Goal: Information Seeking & Learning: Learn about a topic

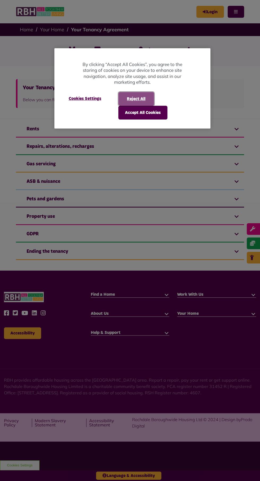
click at [119, 98] on button "Reject All" at bounding box center [136, 99] width 36 height 14
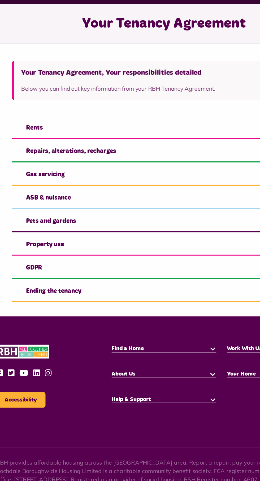
click at [175, 184] on link "ASB & nuisance" at bounding box center [130, 182] width 228 height 16
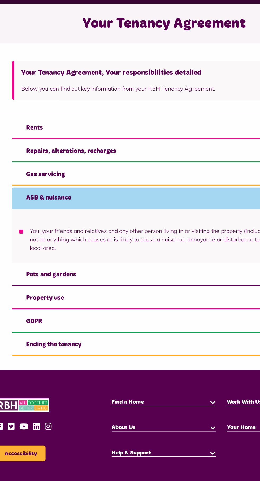
click at [162, 262] on link "Property use" at bounding box center [130, 257] width 228 height 16
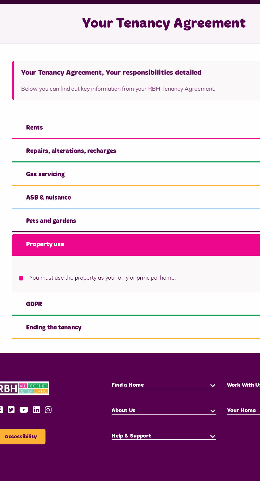
click at [32, 130] on link "Rents" at bounding box center [130, 129] width 228 height 16
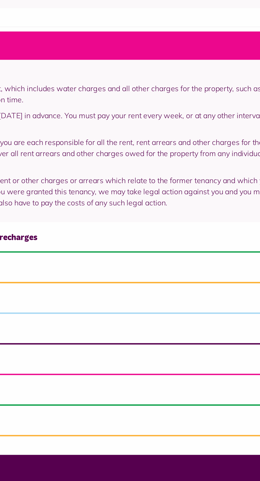
scroll to position [57, 0]
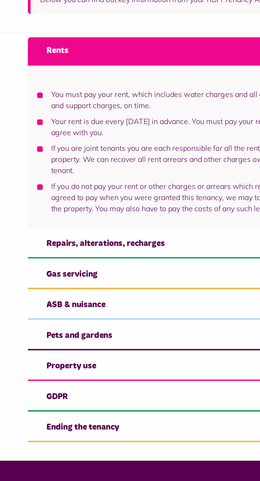
click at [133, 187] on link "Repairs, alterations, recharges" at bounding box center [130, 186] width 228 height 16
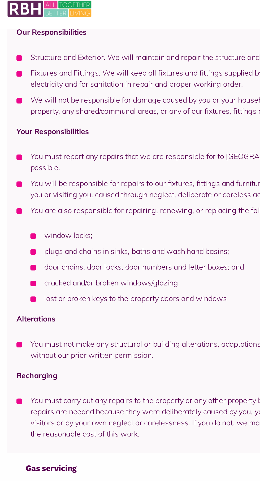
scroll to position [139, 0]
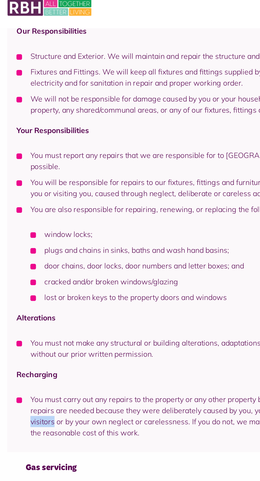
click at [150, 187] on div "Our Responsibilities Structure and Exterior. We will maintain and repair the st…" at bounding box center [130, 140] width 228 height 249
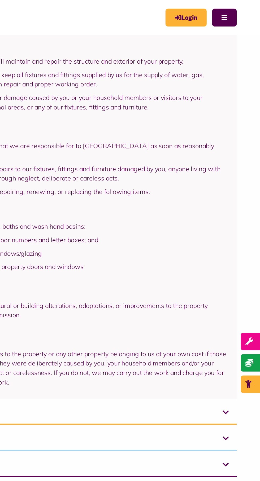
scroll to position [136, 0]
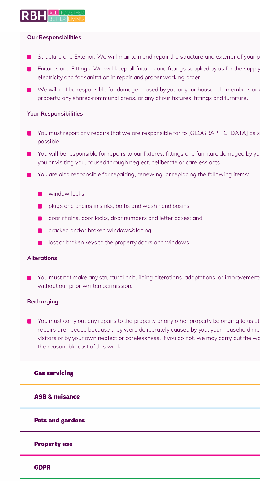
click at [29, 271] on link "Gas servicing" at bounding box center [130, 277] width 228 height 16
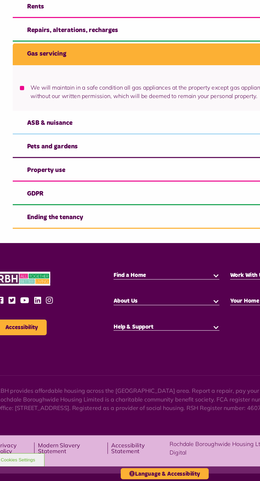
scroll to position [0, 0]
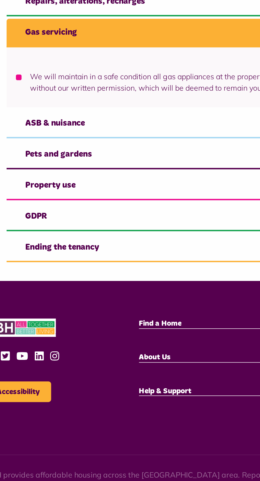
click at [114, 215] on link "ASB & nuisance" at bounding box center [130, 216] width 228 height 16
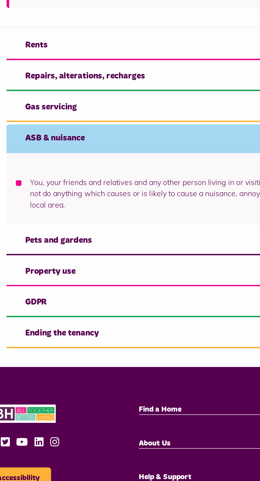
click at [128, 165] on link "Gas servicing" at bounding box center [130, 164] width 228 height 16
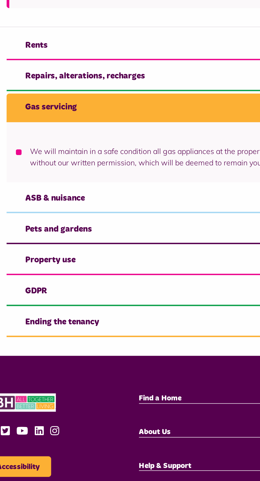
scroll to position [0, 0]
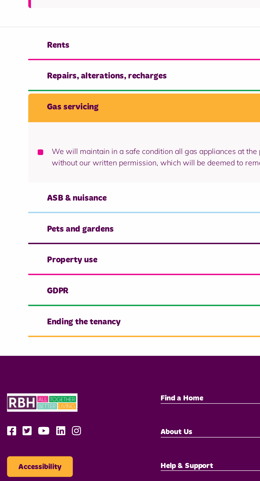
click at [101, 239] on link "Pets and gardens" at bounding box center [130, 233] width 228 height 16
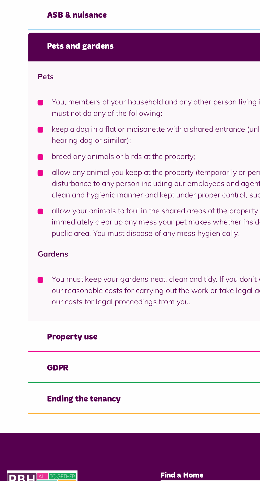
scroll to position [113, 0]
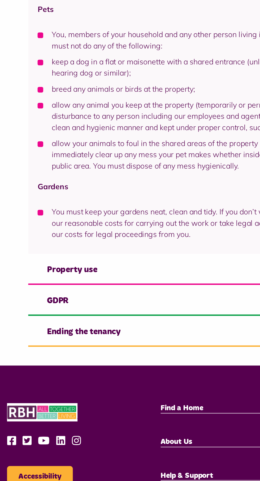
click at [83, 253] on link "Property use" at bounding box center [130, 256] width 228 height 16
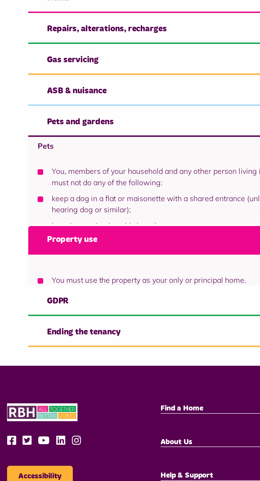
scroll to position [0, 0]
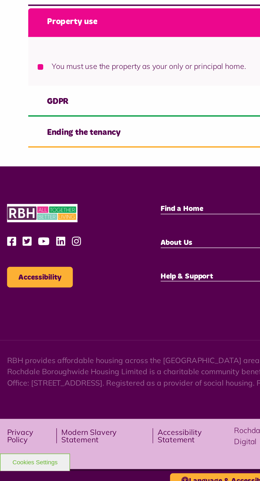
click at [124, 266] on link "GDPR" at bounding box center [130, 262] width 228 height 16
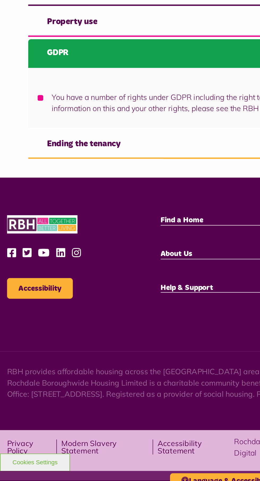
scroll to position [0, 0]
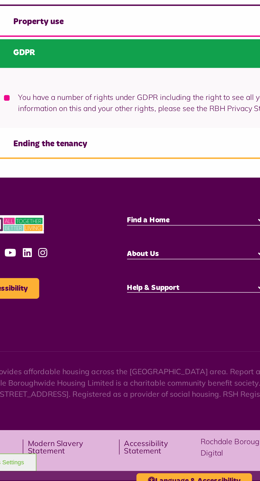
click at [133, 291] on link "Ending the tenancy" at bounding box center [130, 286] width 228 height 16
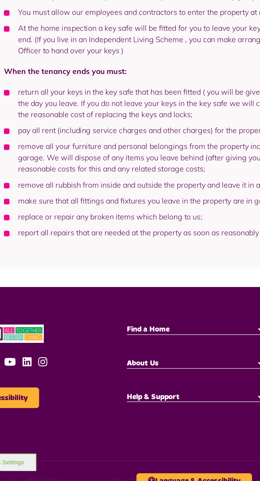
scroll to position [157, 0]
